Goal: Task Accomplishment & Management: Manage account settings

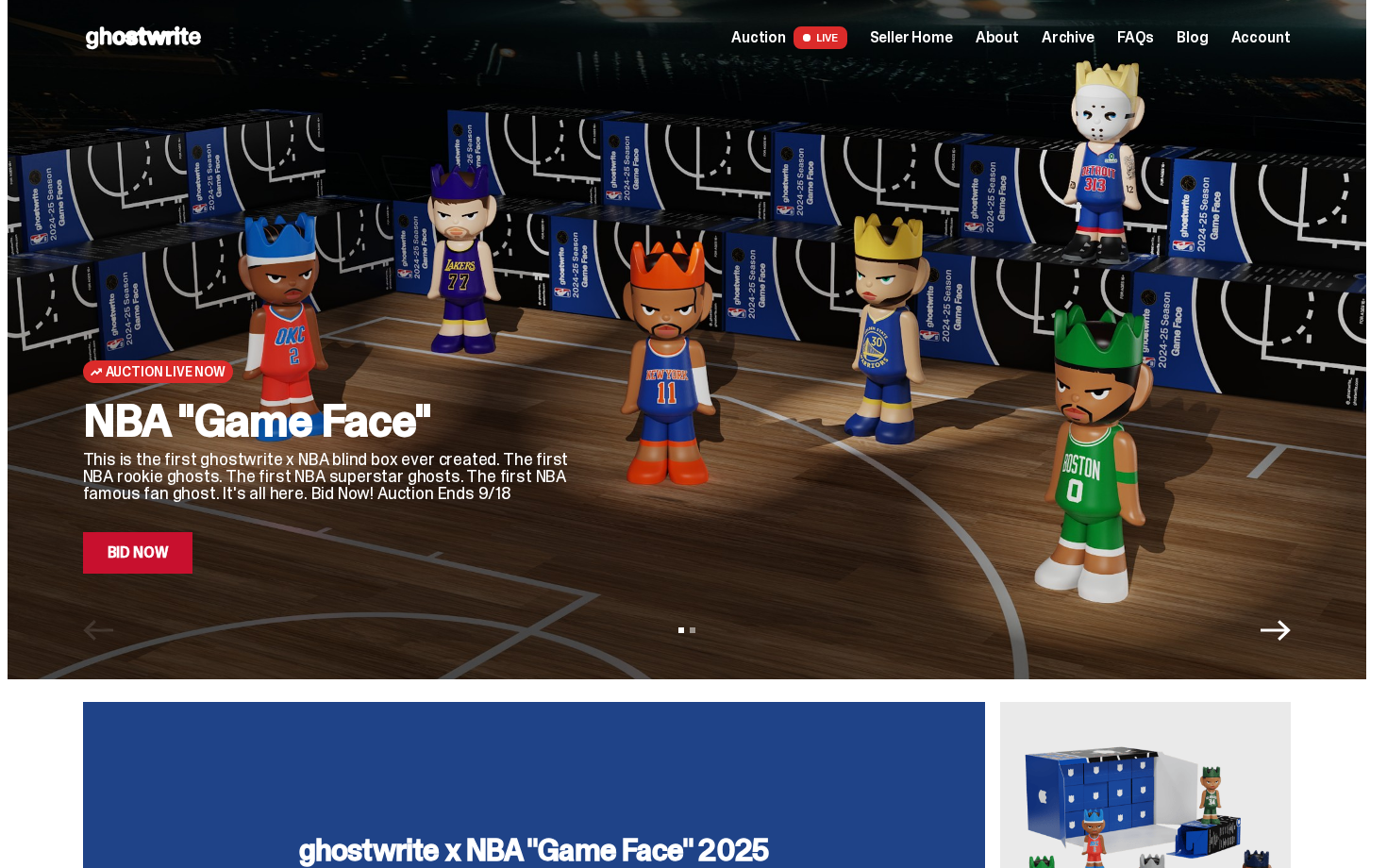
click at [944, 36] on span "Seller Home" at bounding box center [911, 37] width 83 height 15
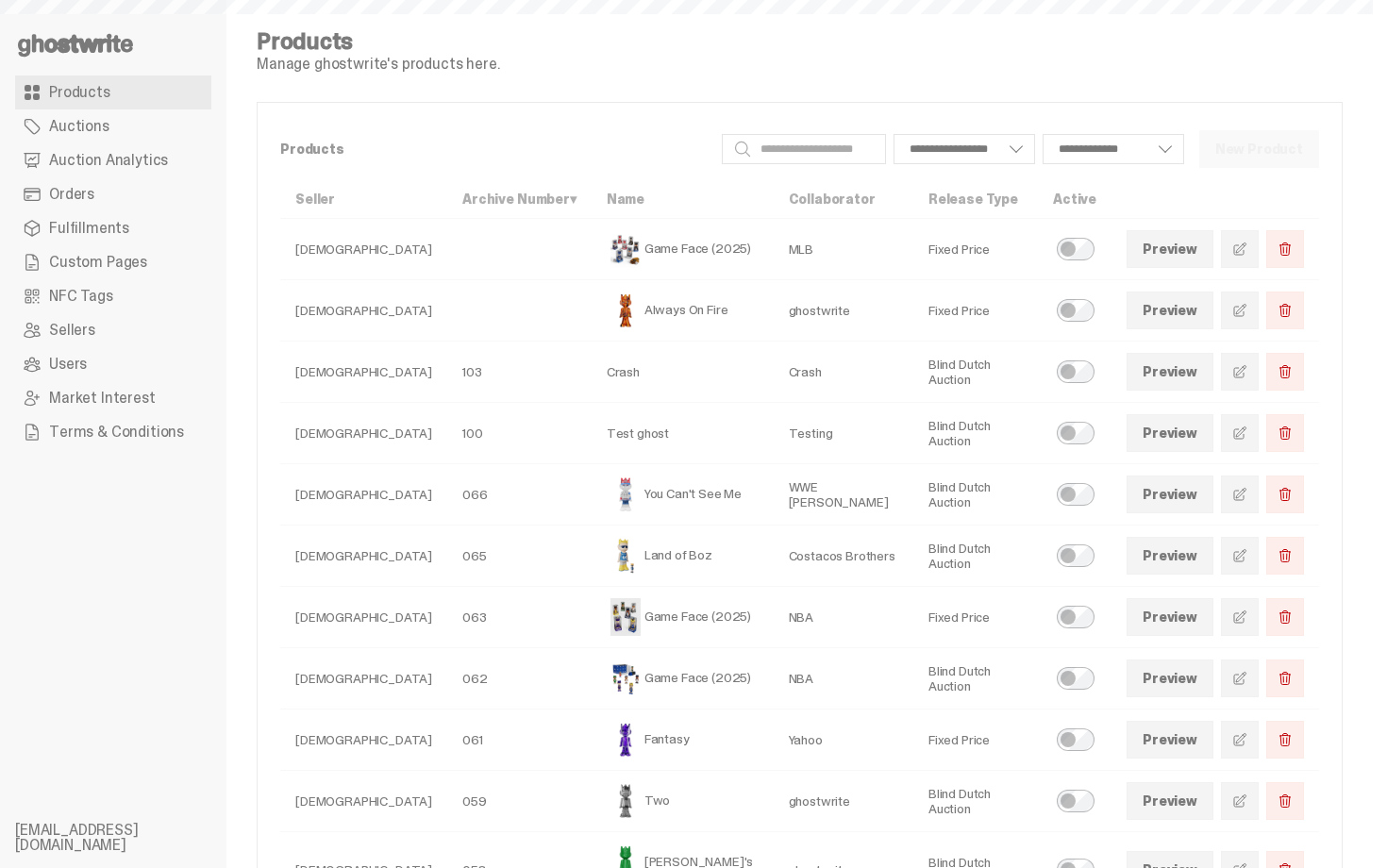
select select
click at [120, 161] on span "Auction Analytics" at bounding box center [108, 159] width 119 height 15
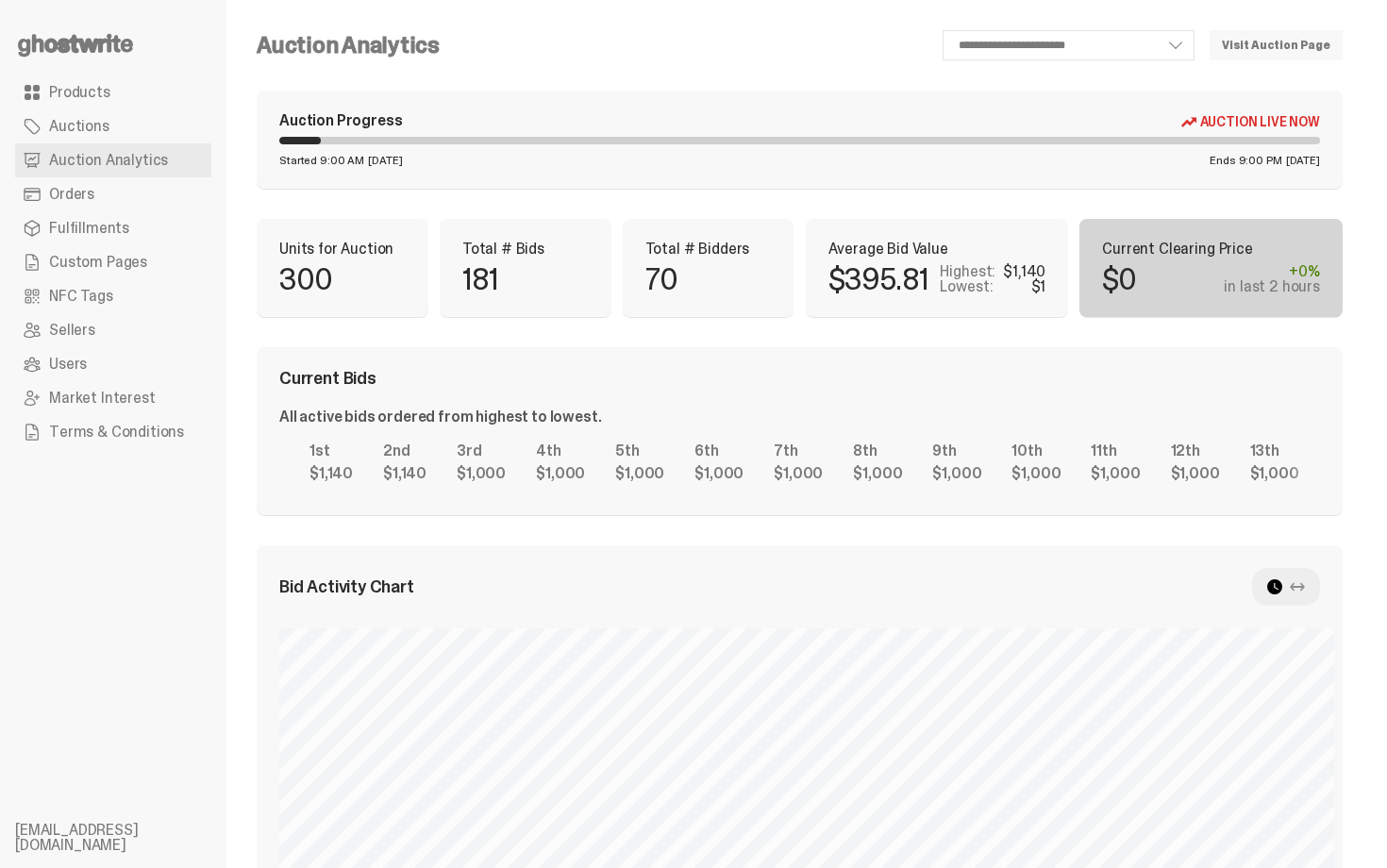
click at [521, 257] on p "Total # Bids" at bounding box center [525, 248] width 126 height 15
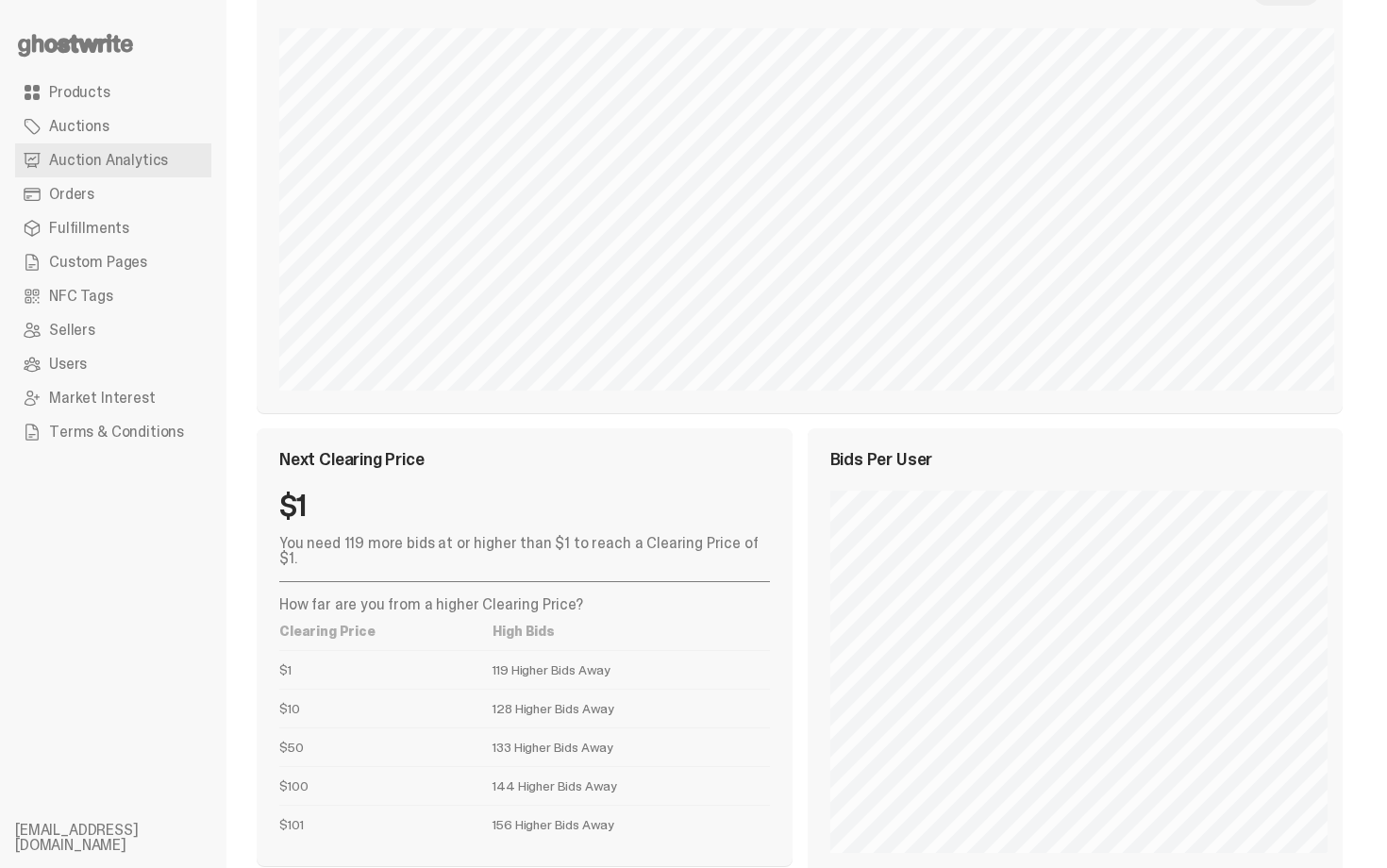
scroll to position [525, 0]
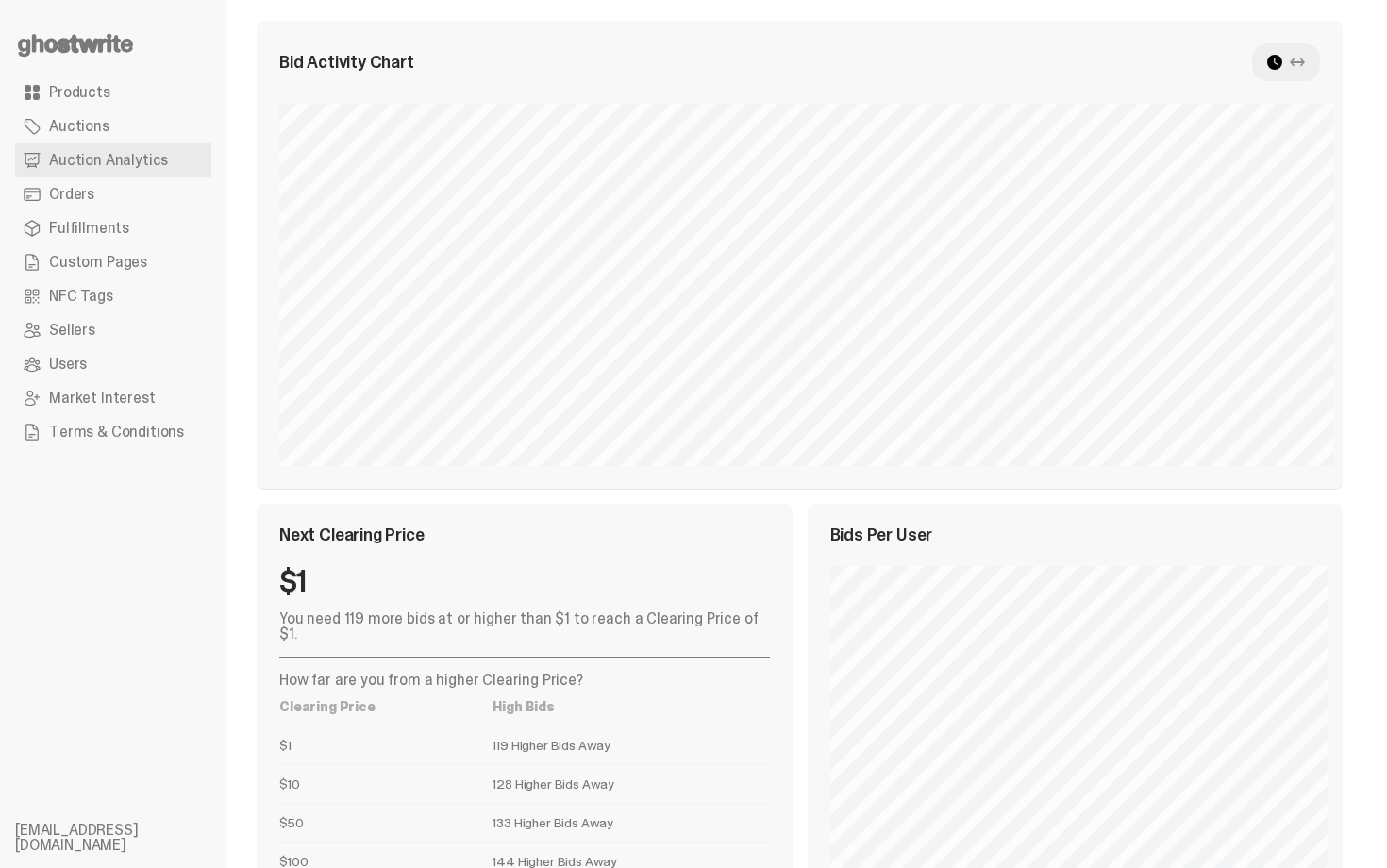
click at [104, 100] on span "Products" at bounding box center [79, 92] width 62 height 15
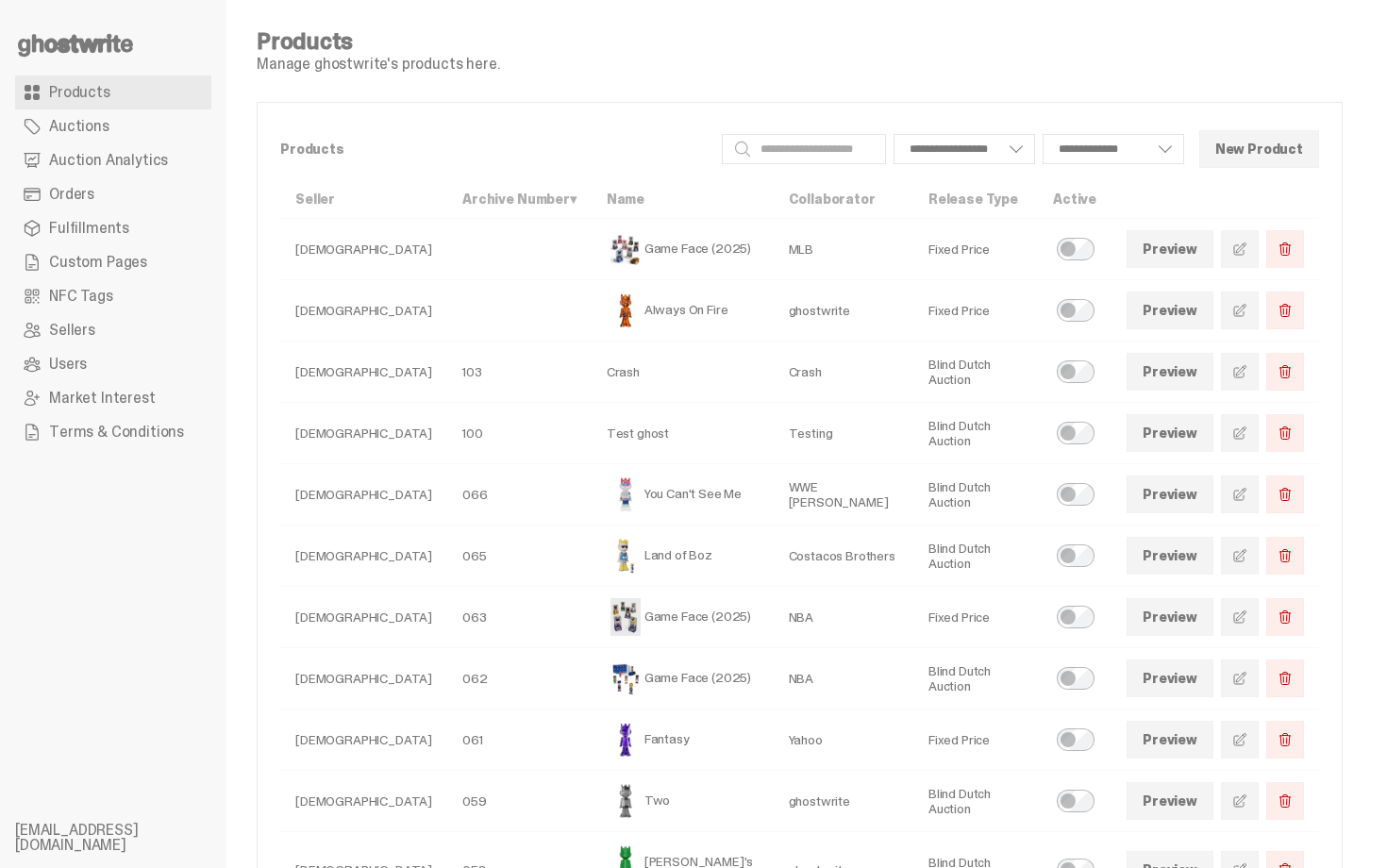
click at [145, 159] on span "Auction Analytics" at bounding box center [108, 159] width 119 height 15
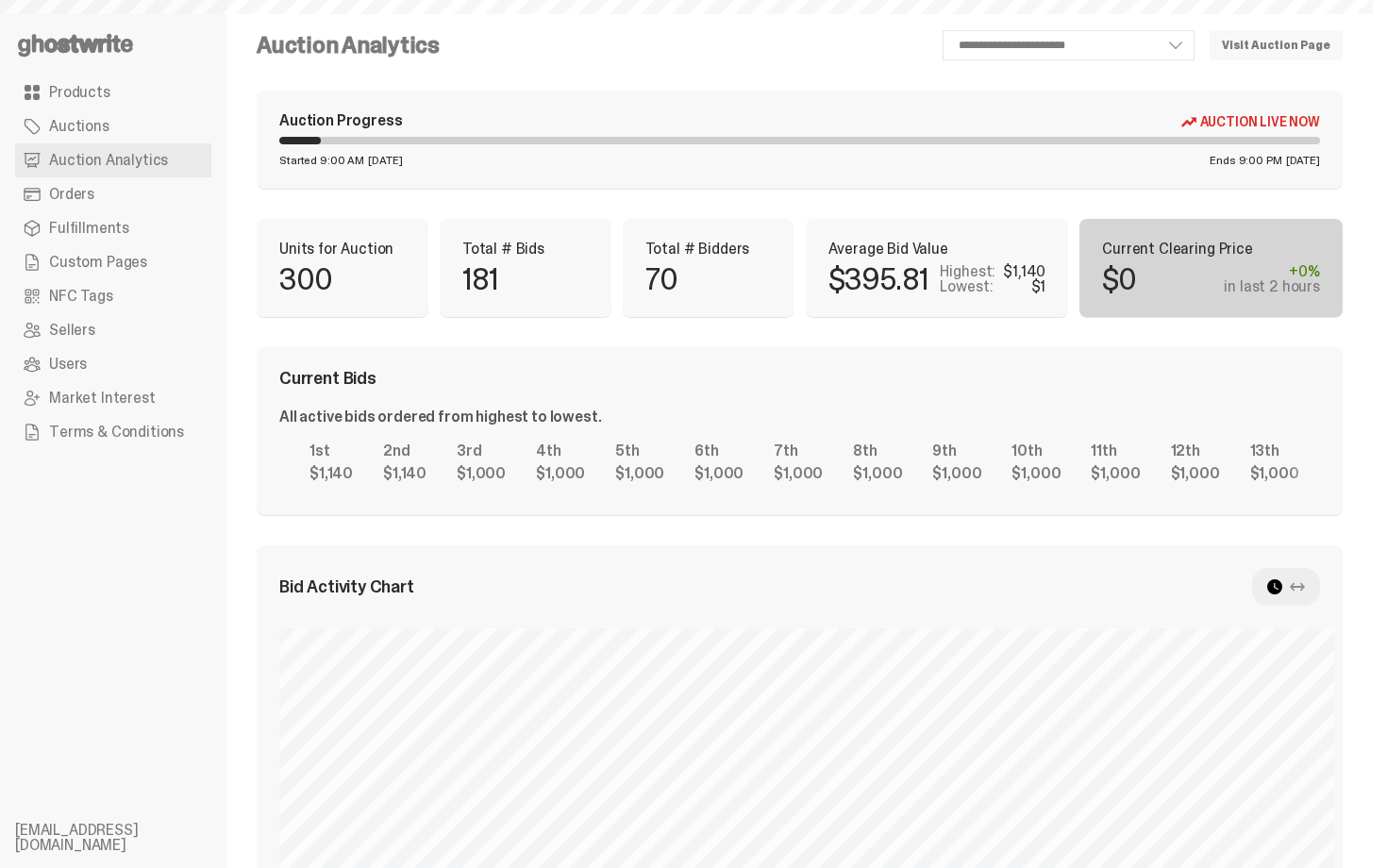
select select "**"
click at [812, 377] on div "Current Bids" at bounding box center [800, 377] width 1041 height 17
click at [103, 291] on span "NFC Tags" at bounding box center [81, 295] width 65 height 15
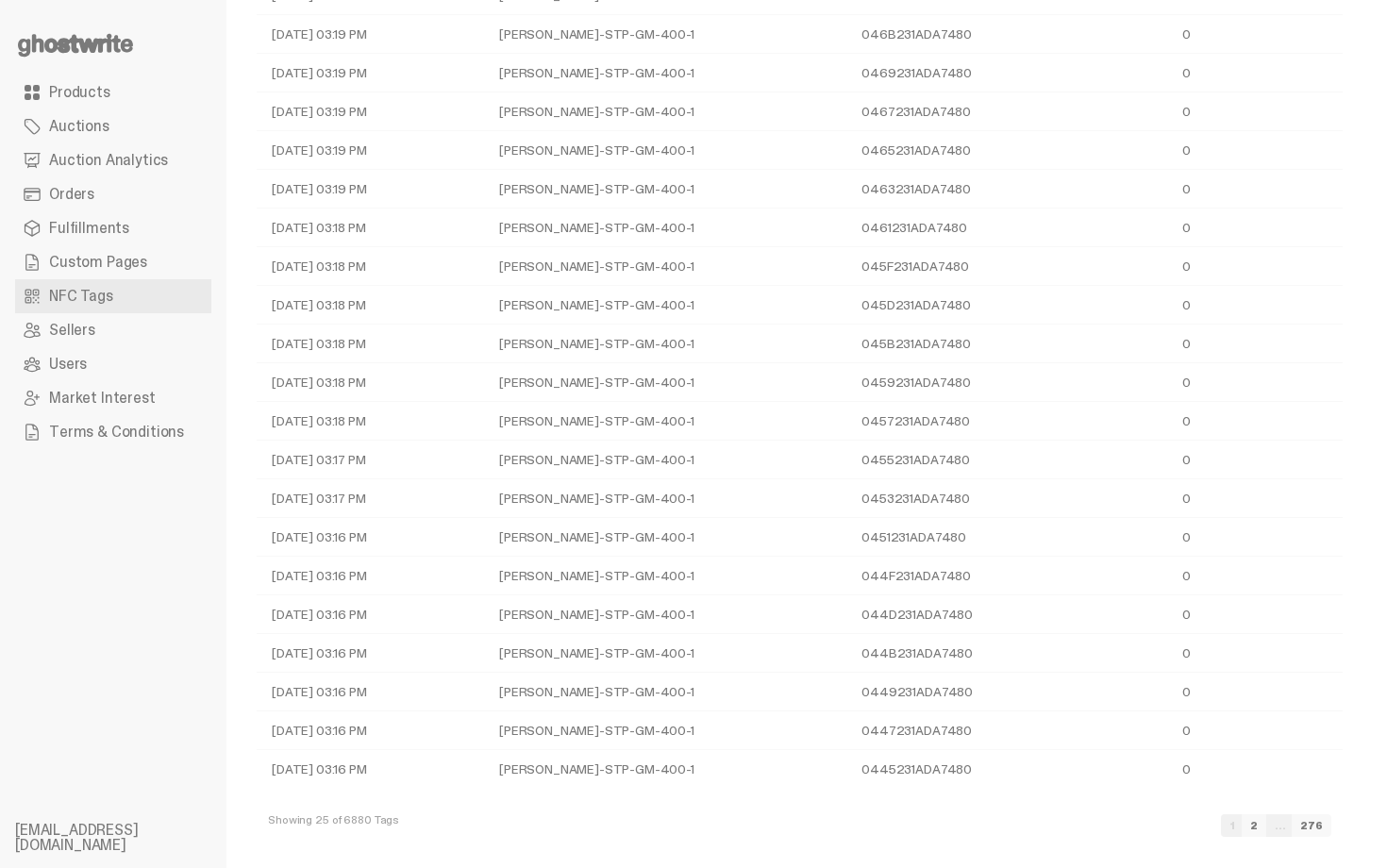
scroll to position [281, 0]
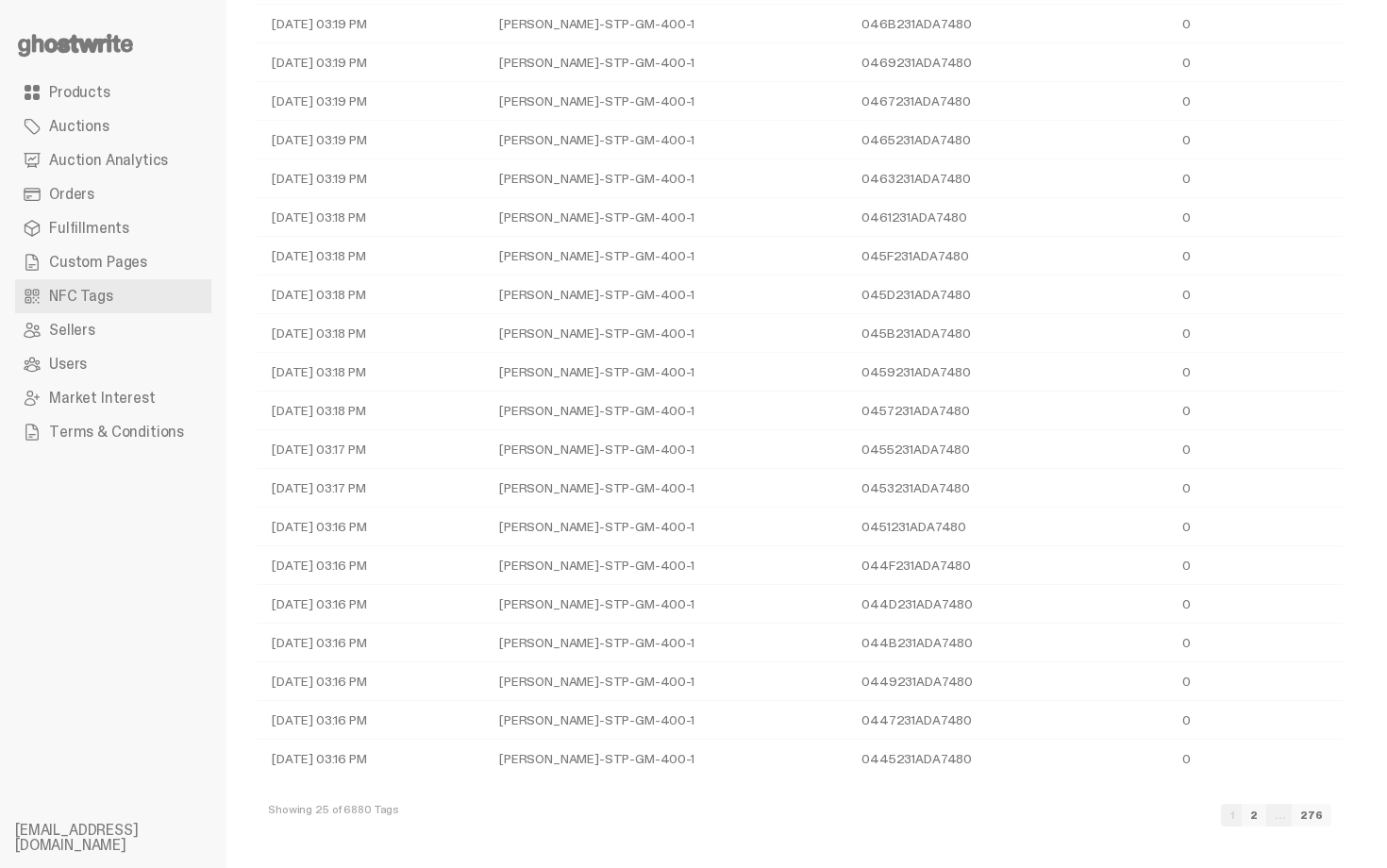
click at [127, 158] on span "Auction Analytics" at bounding box center [108, 159] width 119 height 15
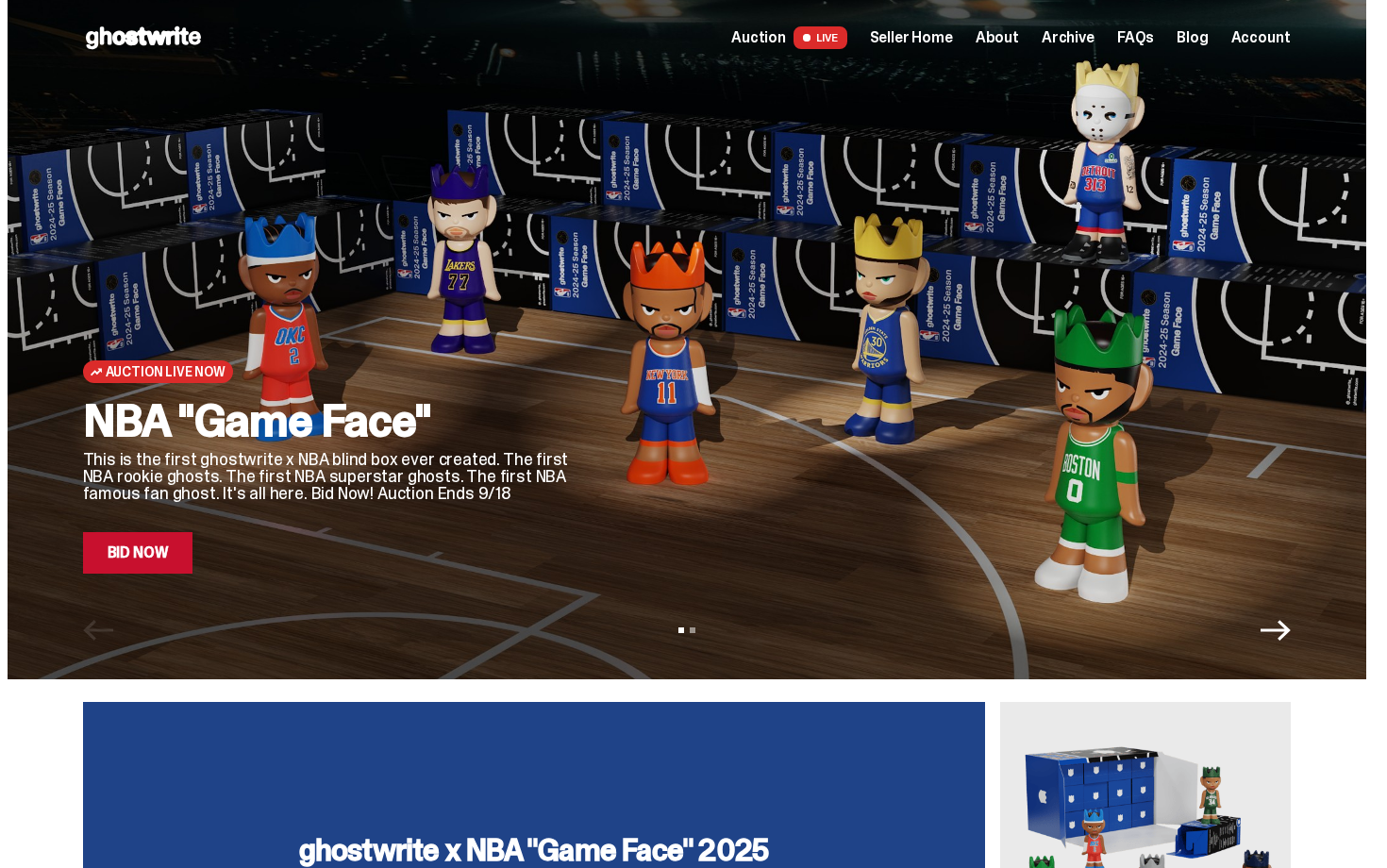
click at [1010, 428] on div at bounding box center [947, 316] width 687 height 515
click at [166, 547] on link "Bid Now" at bounding box center [138, 552] width 110 height 41
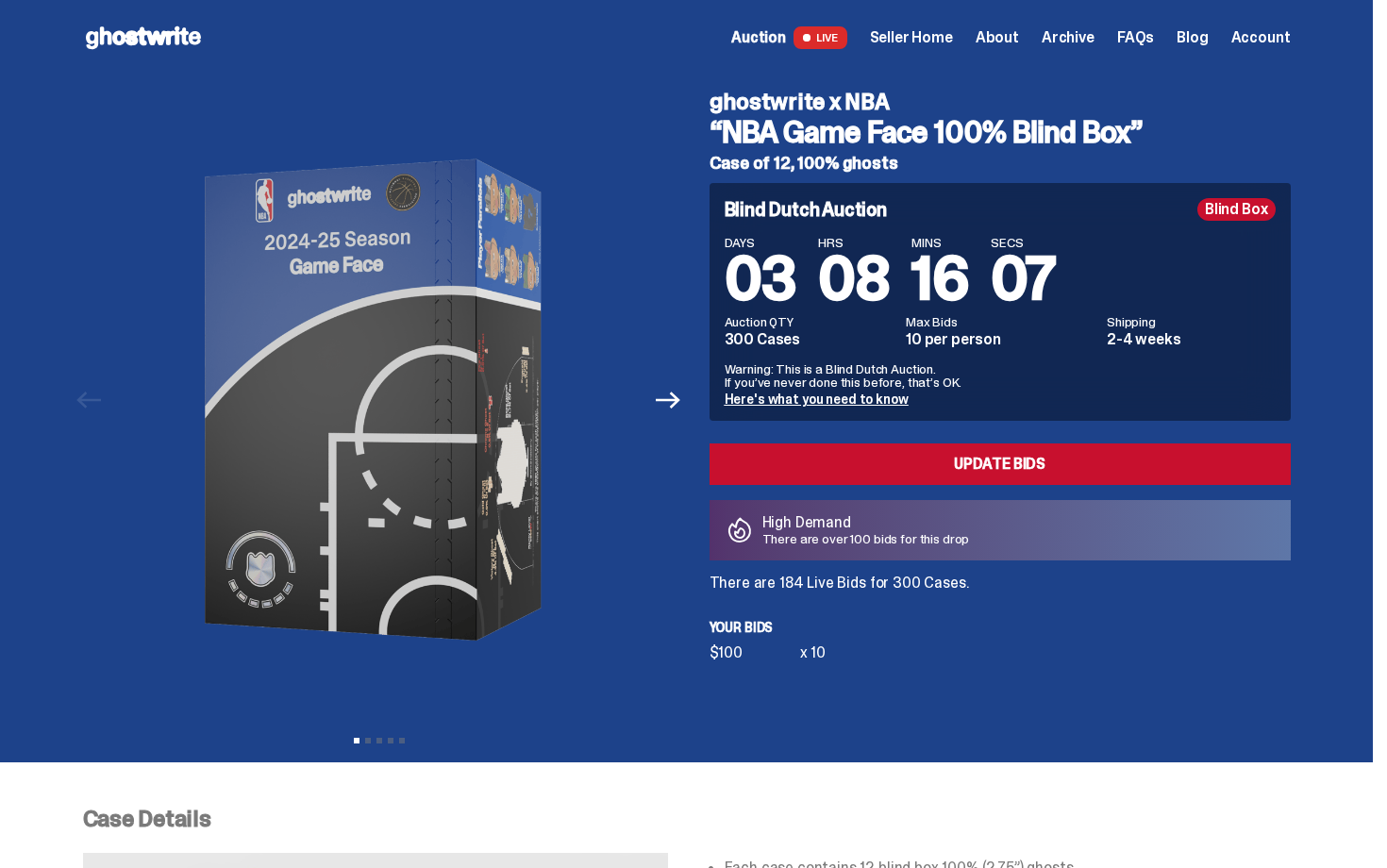
click at [761, 137] on h3 "“NBA Game Face 100% Blind Box”" at bounding box center [1000, 132] width 582 height 30
click at [953, 33] on span "Seller Home" at bounding box center [911, 37] width 83 height 15
click at [932, 30] on span "Seller Home" at bounding box center [911, 37] width 83 height 15
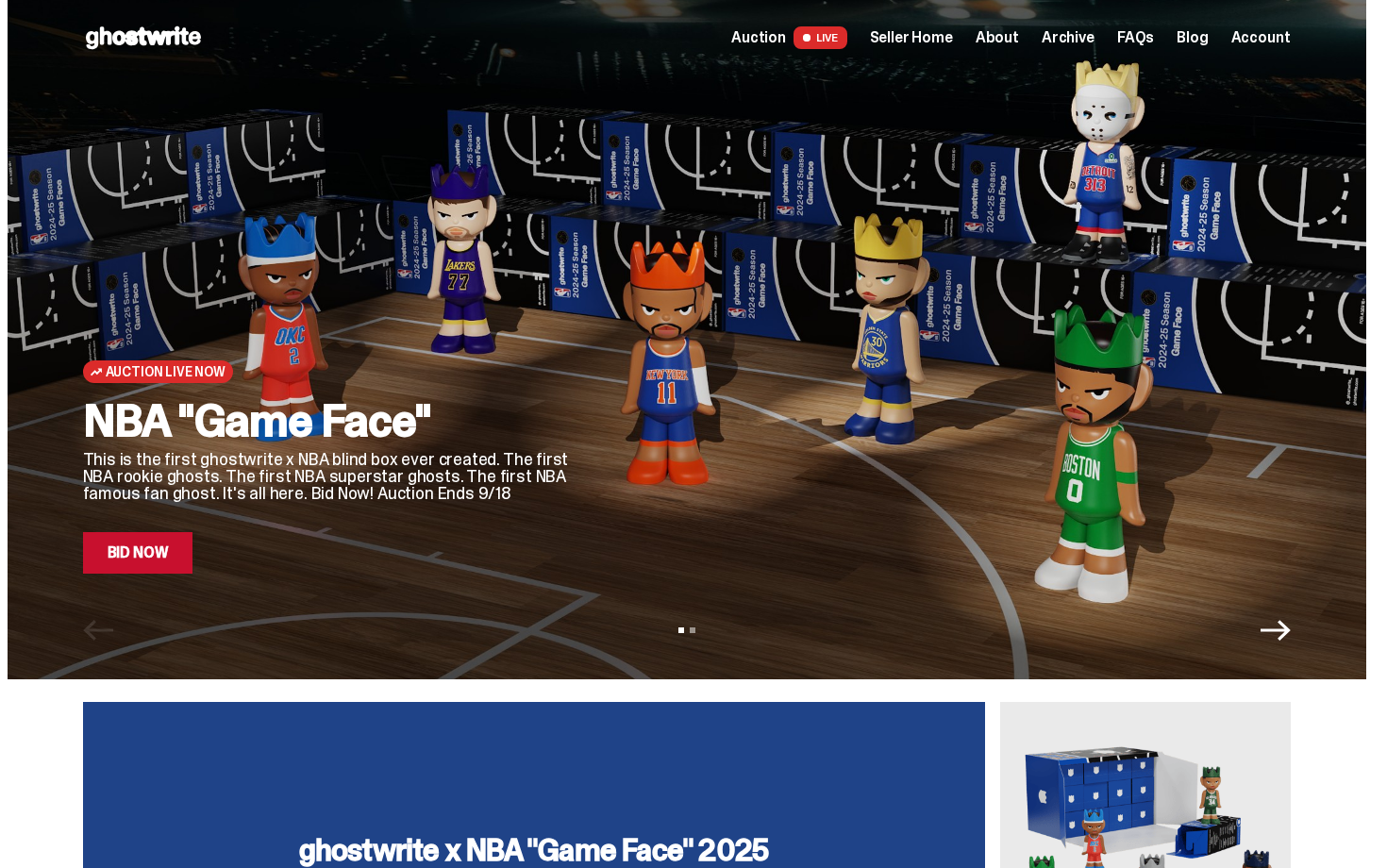
click at [953, 44] on span "Seller Home" at bounding box center [911, 37] width 83 height 15
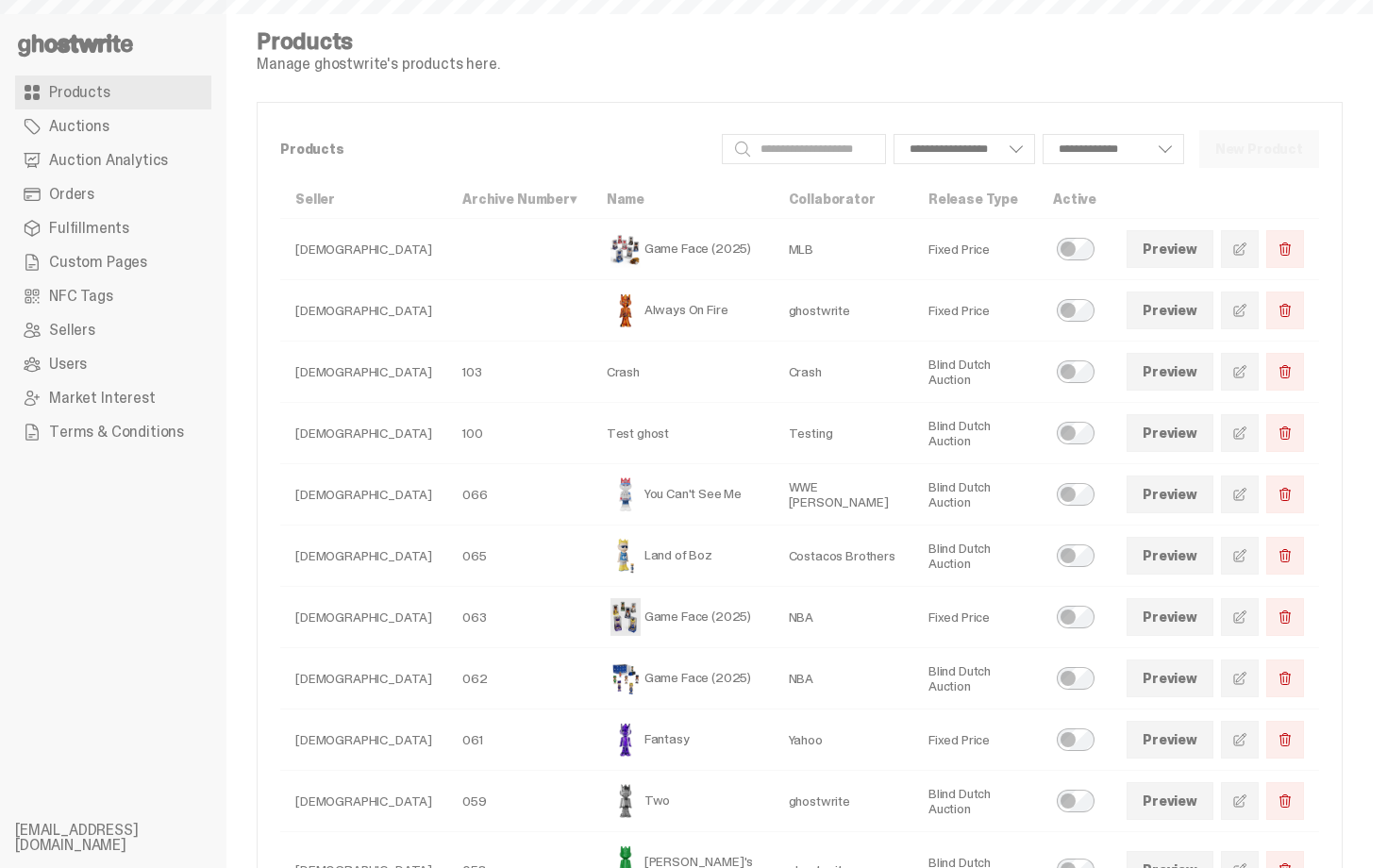
select select
click at [73, 160] on span "Auction Analytics" at bounding box center [108, 159] width 119 height 15
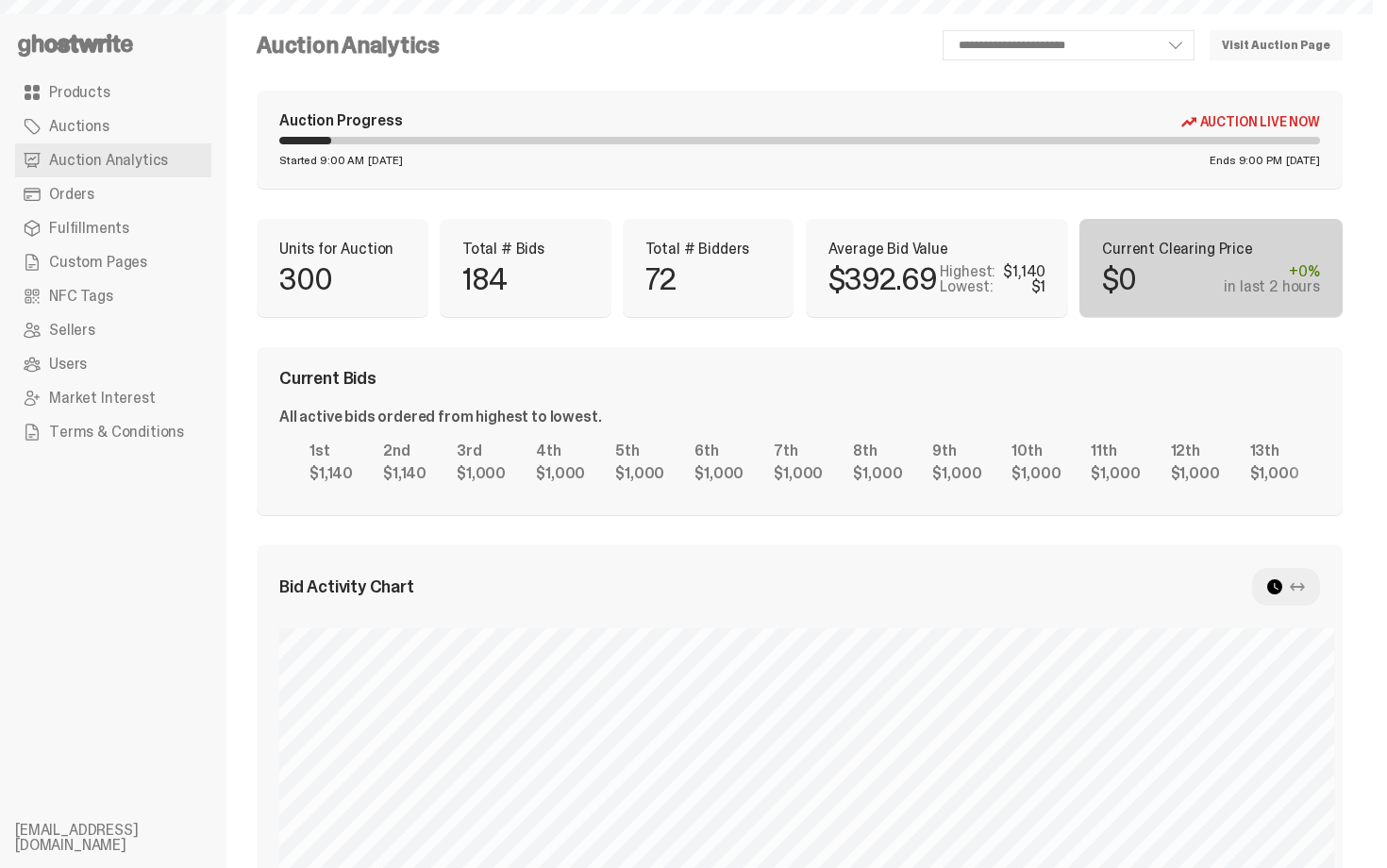
select select "**"
